Goal: Subscribe to service/newsletter

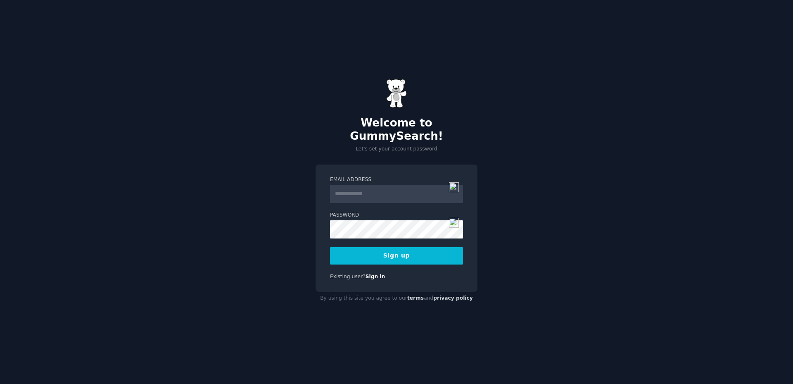
click at [364, 193] on input "Email Address" at bounding box center [396, 194] width 133 height 18
click at [368, 188] on input "Email Address" at bounding box center [396, 194] width 133 height 18
type input "**********"
click at [457, 186] on img at bounding box center [454, 187] width 10 height 10
type input "**********"
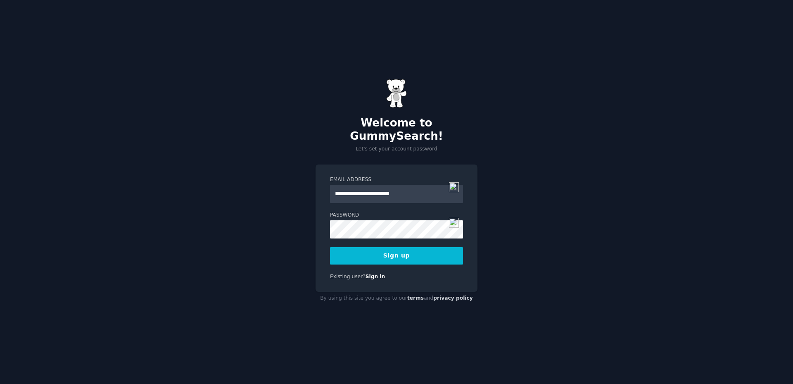
click at [391, 255] on button "Sign up" at bounding box center [396, 255] width 133 height 17
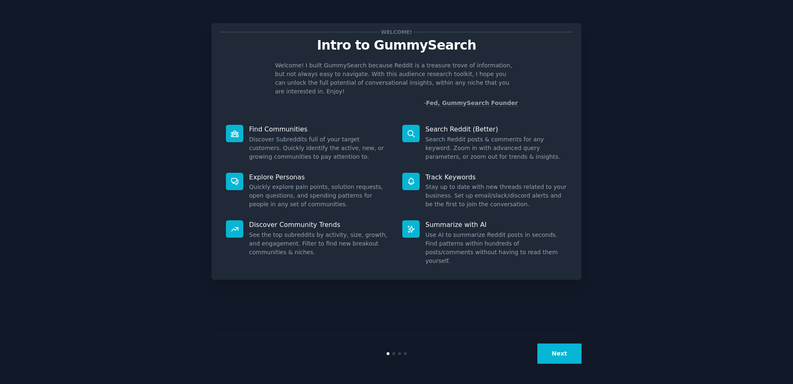
click at [559, 356] on button "Next" at bounding box center [560, 353] width 44 height 20
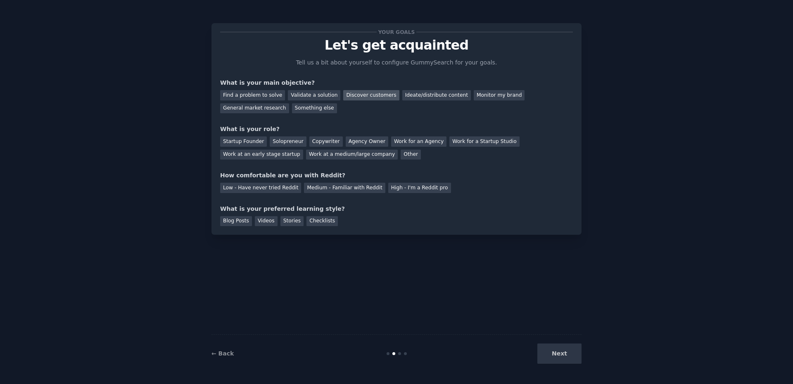
click at [355, 95] on div "Discover customers" at bounding box center [371, 95] width 56 height 10
click at [402, 99] on div "Ideate/distribute content" at bounding box center [436, 95] width 69 height 10
click at [289, 103] on div "General market research" at bounding box center [254, 108] width 69 height 10
click at [314, 145] on div "Copywriter" at bounding box center [325, 141] width 33 height 10
click at [325, 186] on div "Medium - Familiar with Reddit" at bounding box center [344, 188] width 81 height 10
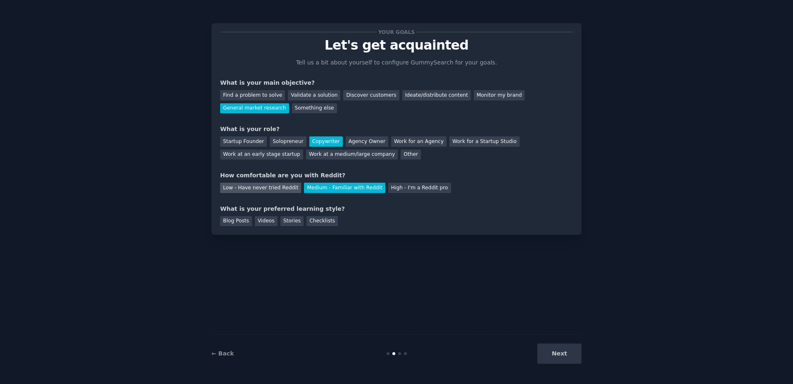
click at [250, 188] on div "Low - Have never tried Reddit" at bounding box center [260, 188] width 81 height 10
click at [337, 188] on div "Medium - Familiar with Reddit" at bounding box center [344, 188] width 81 height 10
click at [324, 217] on div "Checklists" at bounding box center [322, 221] width 31 height 10
click at [562, 358] on button "Next" at bounding box center [560, 353] width 44 height 20
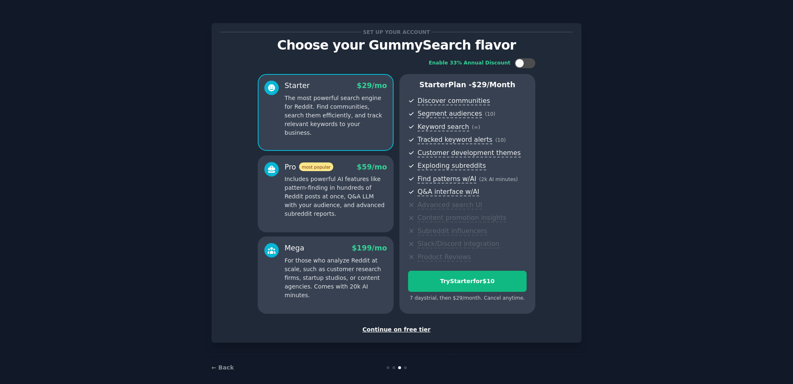
click at [400, 328] on div "Continue on free tier" at bounding box center [396, 329] width 353 height 9
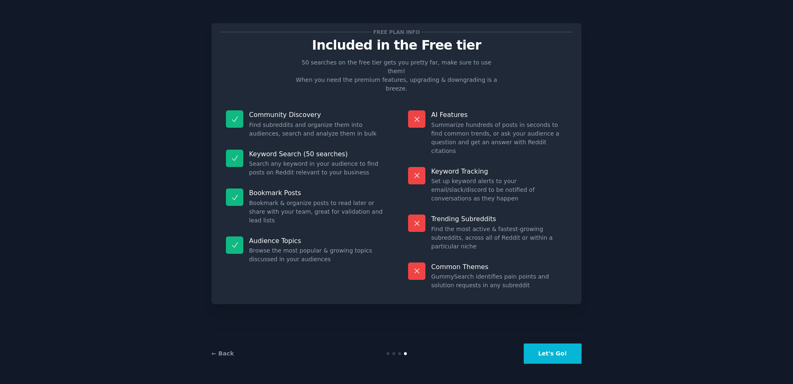
click at [543, 357] on button "Let's Go!" at bounding box center [553, 353] width 58 height 20
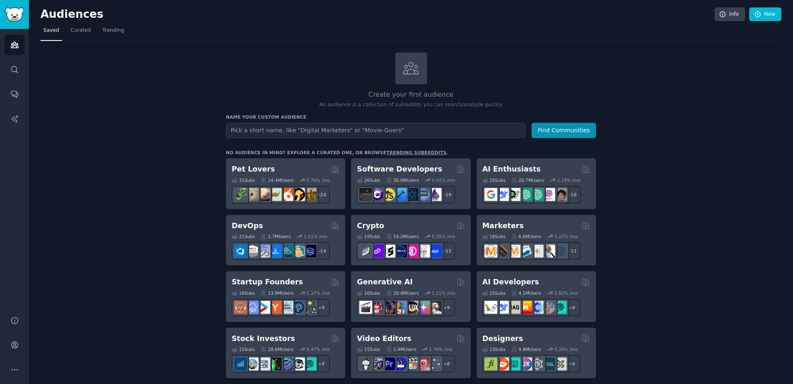
click at [456, 131] on input "text" at bounding box center [376, 130] width 300 height 15
type input "documentary wedding photography europe"
click at [532, 123] on button "Find Communities" at bounding box center [564, 130] width 64 height 15
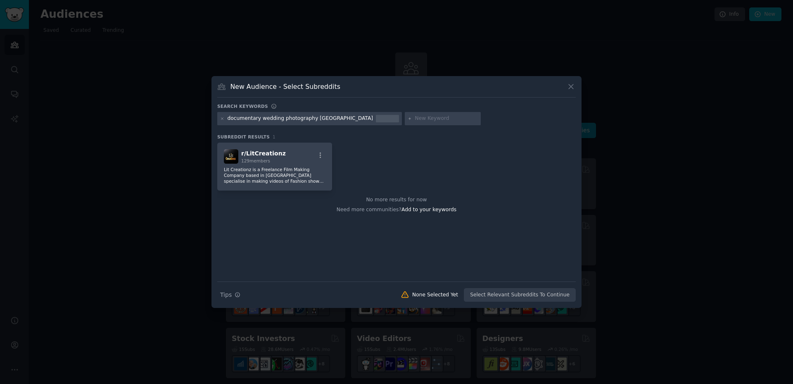
click at [568, 90] on icon at bounding box center [571, 86] width 9 height 9
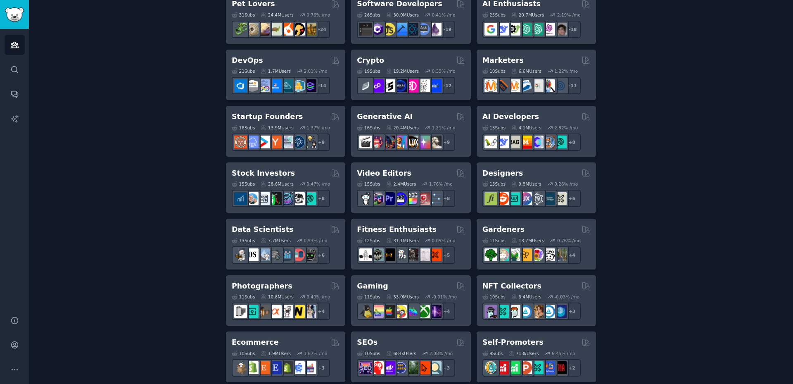
scroll to position [413, 0]
